Goal: Task Accomplishment & Management: Complete application form

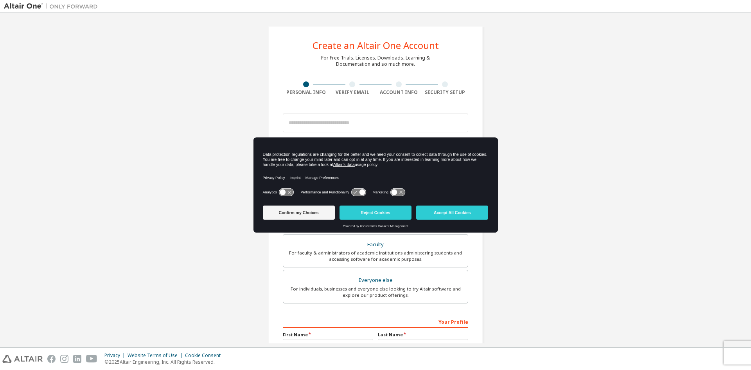
drag, startPoint x: 684, startPoint y: 0, endPoint x: 319, endPoint y: 205, distance: 418.5
click at [319, 205] on button "Confirm my Choices" at bounding box center [299, 212] width 72 height 14
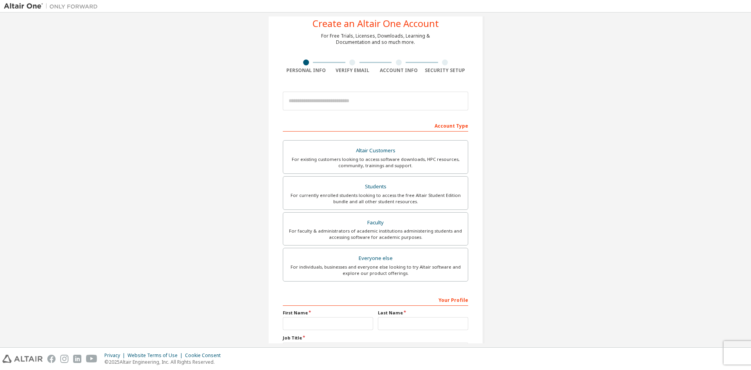
scroll to position [9, 0]
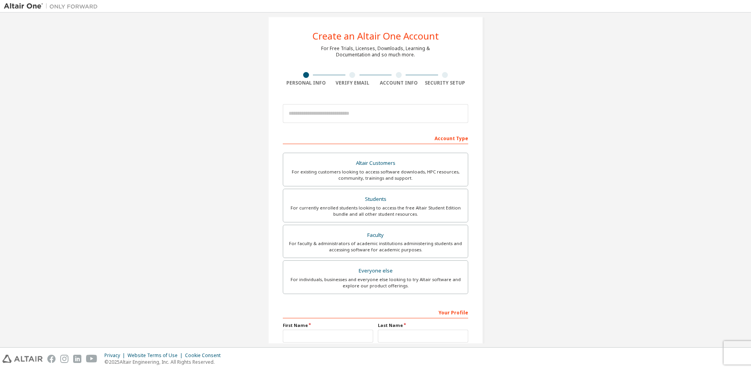
click at [402, 157] on label "Altair Customers For existing customers looking to access software downloads, H…" at bounding box center [375, 170] width 185 height 34
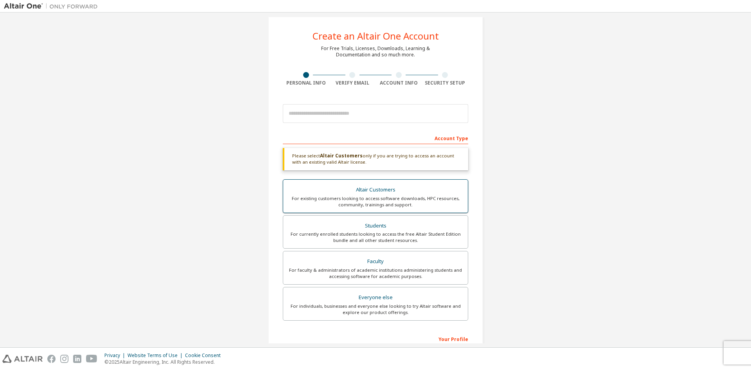
click at [393, 209] on label "Altair Customers For existing customers looking to access software downloads, H…" at bounding box center [375, 196] width 185 height 34
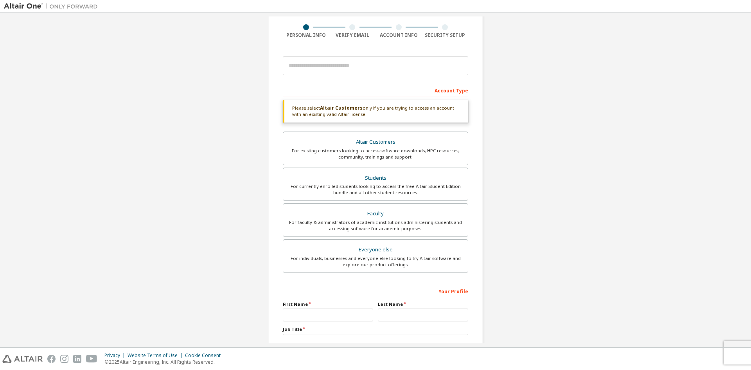
scroll to position [114, 0]
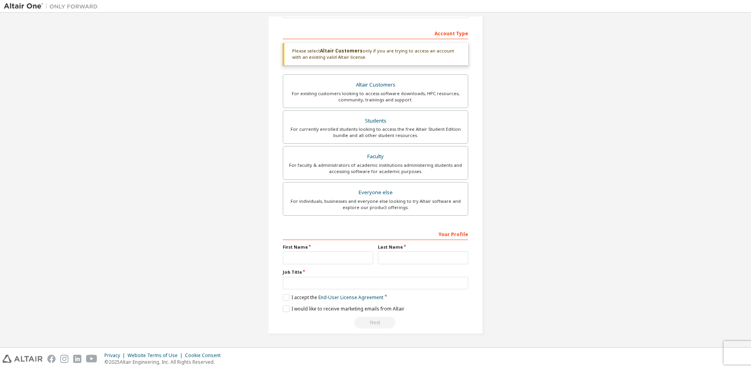
click at [325, 265] on div "Your Profile First Name Last Name Job Title Please provide State/Province to he…" at bounding box center [375, 277] width 185 height 101
click at [329, 259] on input "text" at bounding box center [328, 257] width 90 height 13
click at [379, 258] on input "text" at bounding box center [423, 257] width 90 height 13
drag, startPoint x: 327, startPoint y: 293, endPoint x: 325, endPoint y: 285, distance: 7.8
click at [326, 293] on div "Your Profile First Name Last Name Job Title Please provide State/Province to he…" at bounding box center [375, 277] width 185 height 101
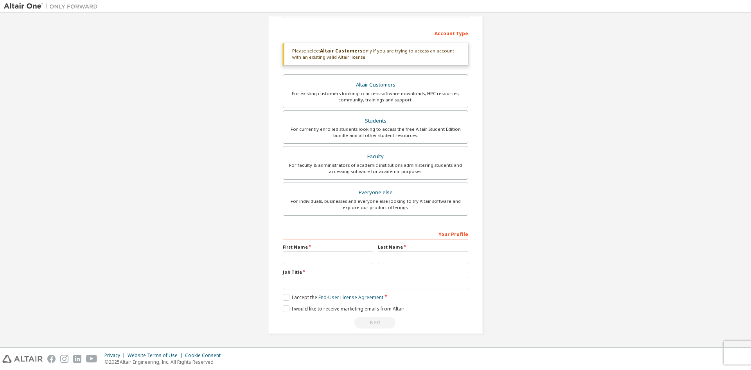
click at [325, 266] on div "Your Profile First Name Last Name Job Title Please provide State/Province to he…" at bounding box center [375, 277] width 185 height 101
click at [325, 273] on label "Job Title" at bounding box center [375, 272] width 185 height 6
click at [324, 279] on input "text" at bounding box center [375, 283] width 185 height 13
click at [324, 255] on input "text" at bounding box center [328, 257] width 90 height 13
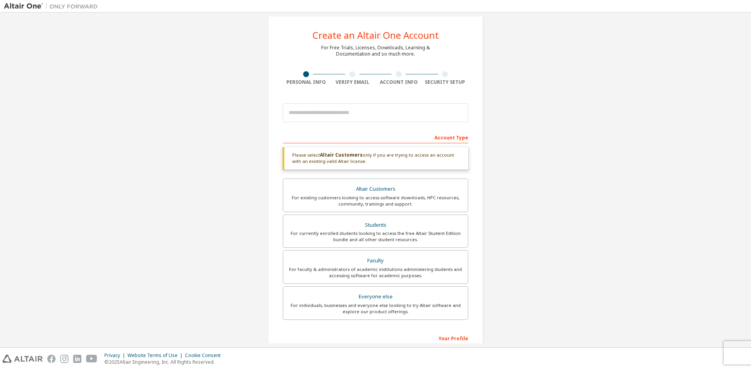
scroll to position [0, 0]
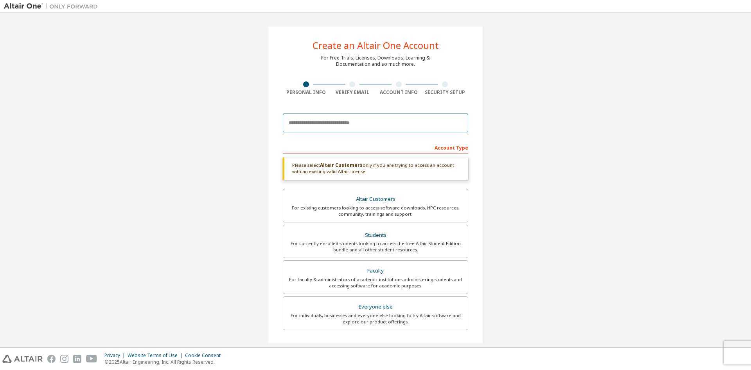
click at [365, 114] on input "email" at bounding box center [375, 122] width 185 height 19
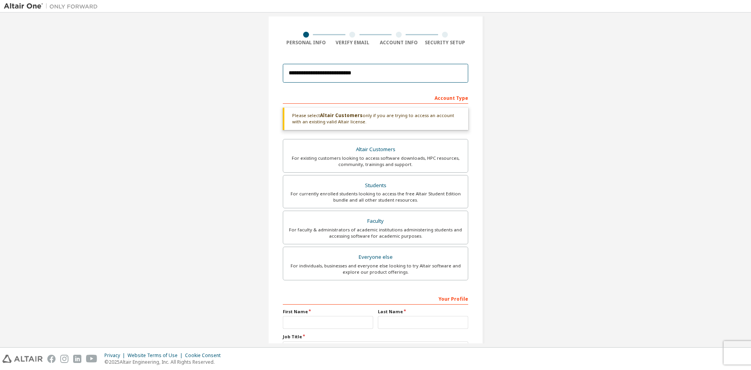
scroll to position [114, 0]
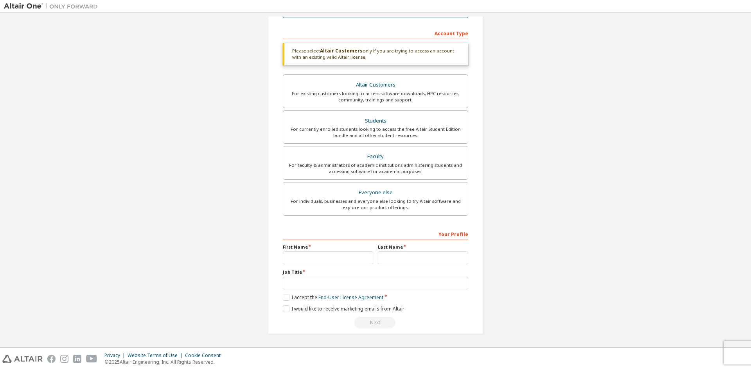
type input "**********"
click at [349, 259] on input "text" at bounding box center [328, 257] width 90 height 13
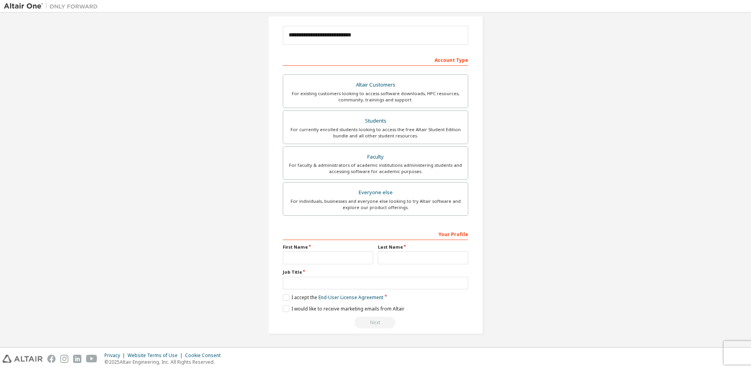
click at [378, 292] on div "Your Profile First Name Last Name Job Title Please provide State/Province to he…" at bounding box center [375, 277] width 185 height 101
click at [378, 288] on input "text" at bounding box center [375, 283] width 185 height 13
click at [453, 36] on input "**********" at bounding box center [375, 35] width 185 height 19
drag, startPoint x: 385, startPoint y: 34, endPoint x: 202, endPoint y: 33, distance: 183.5
click at [213, 31] on div "**********" at bounding box center [375, 136] width 743 height 414
